Goal: Information Seeking & Learning: Learn about a topic

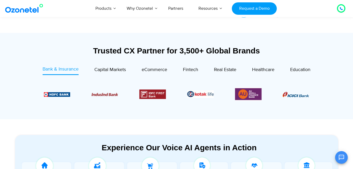
scroll to position [175, 0]
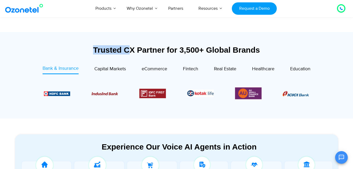
drag, startPoint x: 92, startPoint y: 49, endPoint x: 131, endPoint y: 57, distance: 39.9
click at [131, 57] on div "Trusted CX Partner for 3,500+ Global Brands" at bounding box center [177, 52] width 324 height 14
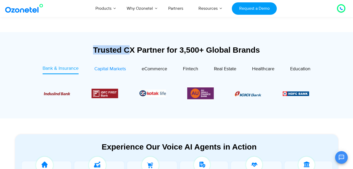
drag, startPoint x: 131, startPoint y: 57, endPoint x: 105, endPoint y: 69, distance: 28.5
click at [105, 69] on span "Capital Markets" at bounding box center [110, 69] width 32 height 6
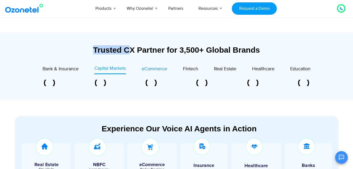
scroll to position [178, 0]
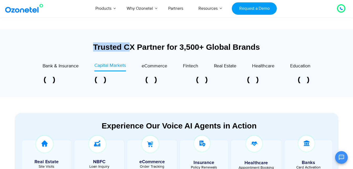
click at [111, 43] on div "Trusted CX Partner for 3,500+ Global Brands" at bounding box center [177, 46] width 324 height 9
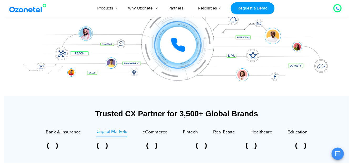
scroll to position [0, 0]
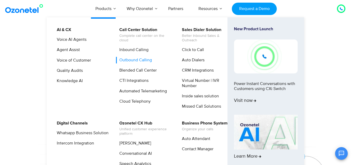
click at [131, 57] on link "Outbound Calling" at bounding box center [134, 60] width 37 height 7
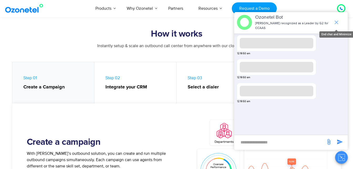
click at [338, 22] on icon "end chat or minimize" at bounding box center [337, 22] width 6 height 6
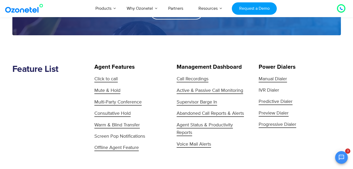
scroll to position [53, 0]
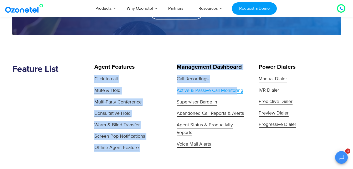
drag, startPoint x: 175, startPoint y: 65, endPoint x: 236, endPoint y: 89, distance: 65.2
click at [236, 89] on div "Feature List Agent Features Click to call Mute & Hold Multi-Party Conference Co…" at bounding box center [176, 107] width 337 height 87
click at [173, 54] on section "Feature List Agent Features Click to call Mute & Hold Multi-Party Conference Co…" at bounding box center [176, 93] width 353 height 116
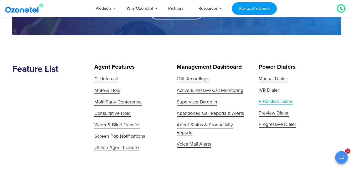
click at [277, 102] on span "Predictive Dialer" at bounding box center [276, 102] width 34 height 6
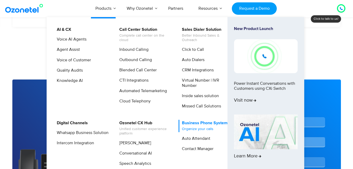
scroll to position [1886, 0]
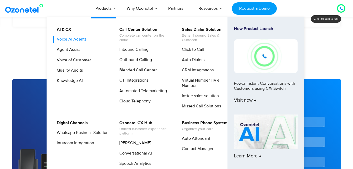
click at [71, 38] on link "Voice AI Agents" at bounding box center [70, 39] width 34 height 7
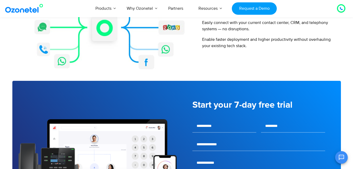
scroll to position [690, 0]
